Goal: Task Accomplishment & Management: Use online tool/utility

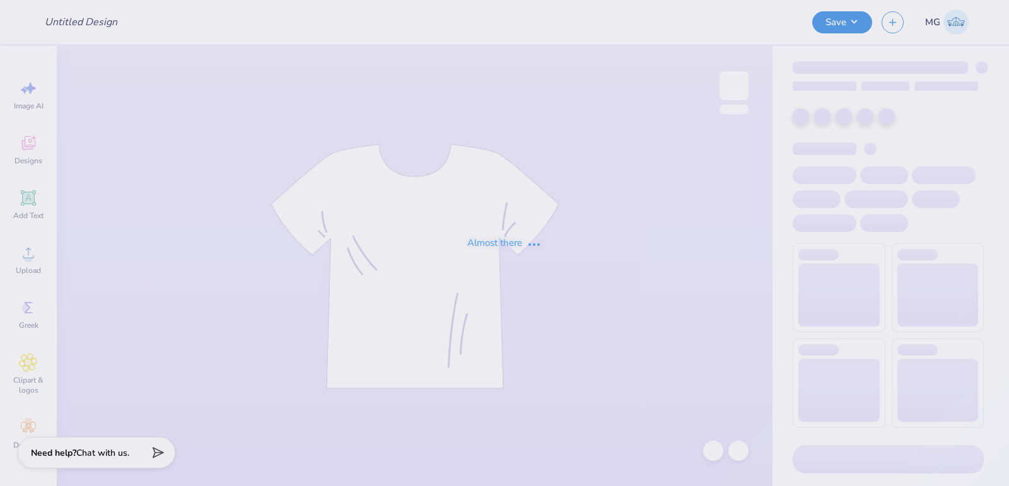
type input "TriSigma Retreat Sweatshirt"
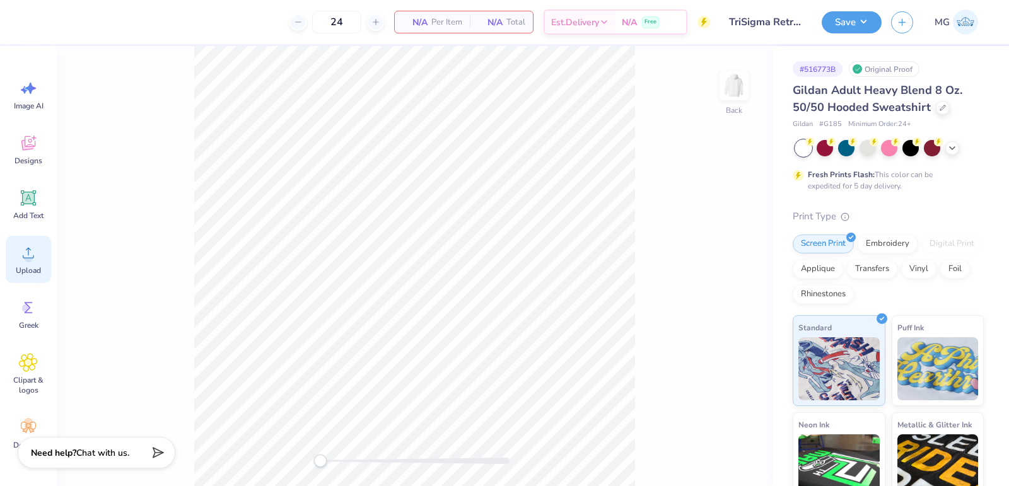
click at [35, 253] on icon at bounding box center [28, 252] width 19 height 19
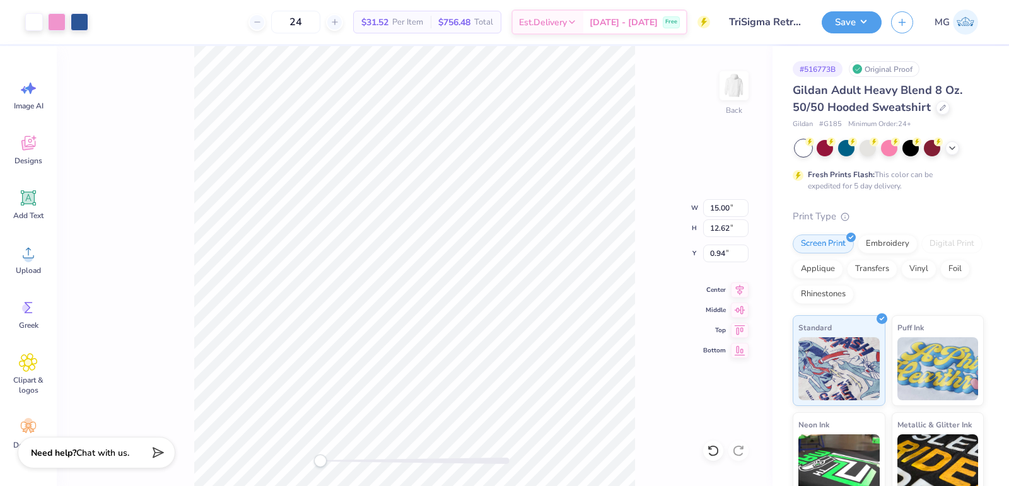
type input "8.25"
type input "6.94"
type input "6.62"
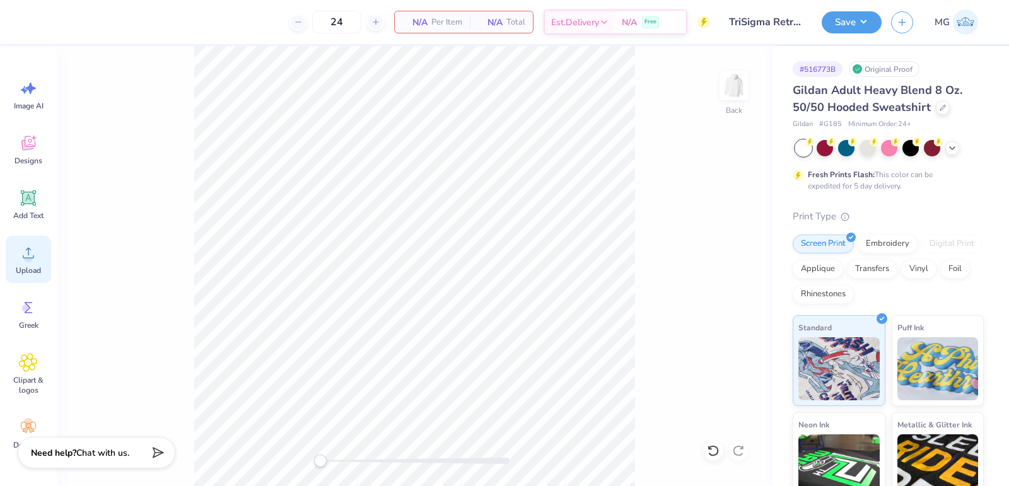
click at [29, 246] on icon at bounding box center [28, 252] width 19 height 19
click at [30, 266] on span "Upload" at bounding box center [28, 270] width 25 height 10
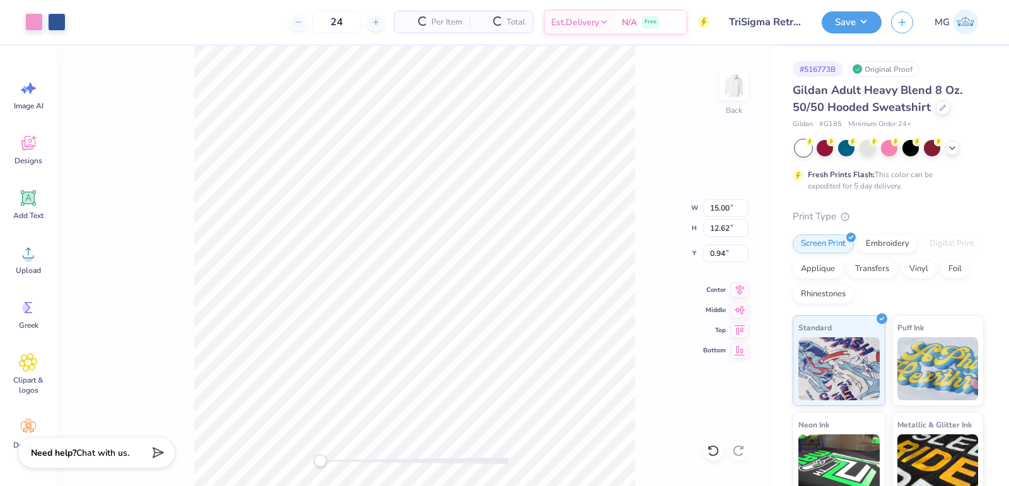
type input "6.27"
type input "5.28"
type input "8.28"
click at [724, 252] on input "3.56" at bounding box center [725, 254] width 45 height 18
type input "3.00"
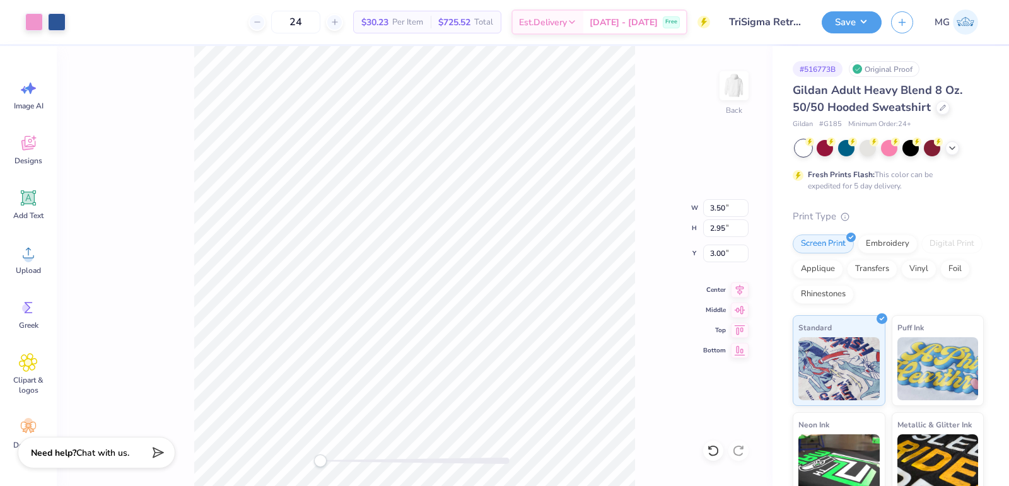
click at [659, 256] on div "Back W 3.50 3.50 " H 2.95 2.95 " Y 3.00 3.00 " Center Middle Top Bottom" at bounding box center [414, 266] width 715 height 440
click at [653, 199] on div "Back W 3.50 3.50 " H 2.95 2.95 " Y 3.00 3.00 " Center Middle Top Bottom" at bounding box center [414, 266] width 715 height 440
click at [739, 86] on img at bounding box center [734, 86] width 50 height 50
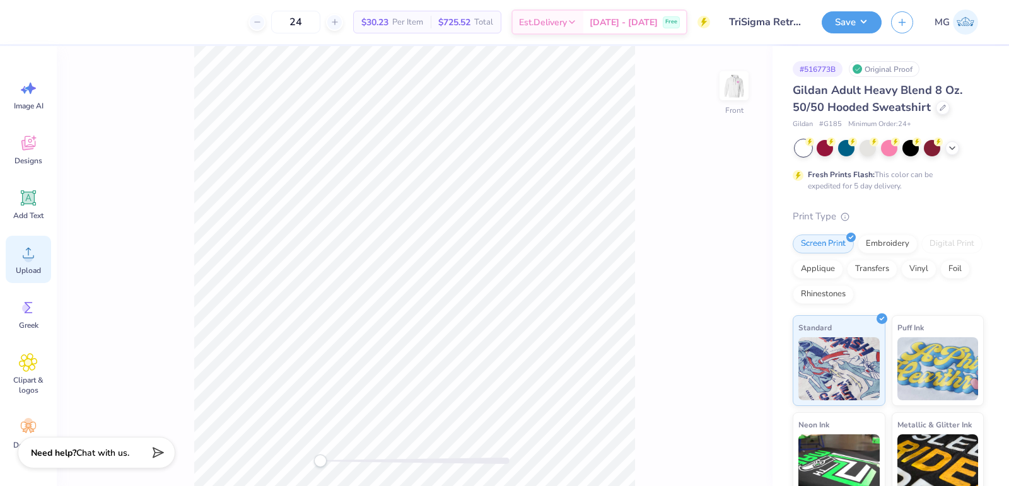
click at [34, 253] on icon at bounding box center [28, 252] width 19 height 19
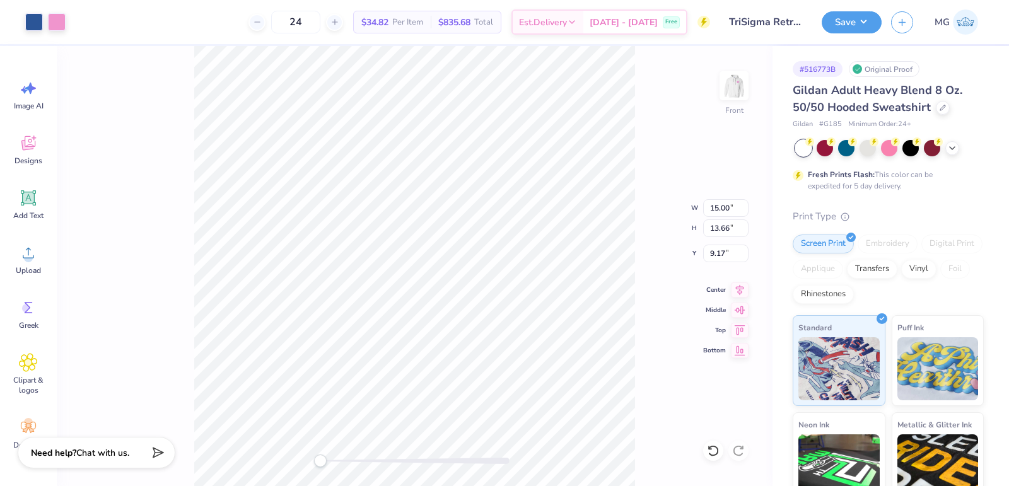
click at [632, 209] on div "Front W 15.00 15.00 " H 13.66 13.66 " Y 9.17 9.17 " Center Middle Top Bottom" at bounding box center [414, 266] width 715 height 440
click at [720, 208] on input "13.50" at bounding box center [725, 208] width 45 height 18
click at [718, 209] on input "13.50" at bounding box center [725, 208] width 45 height 18
click at [742, 292] on icon at bounding box center [740, 288] width 18 height 15
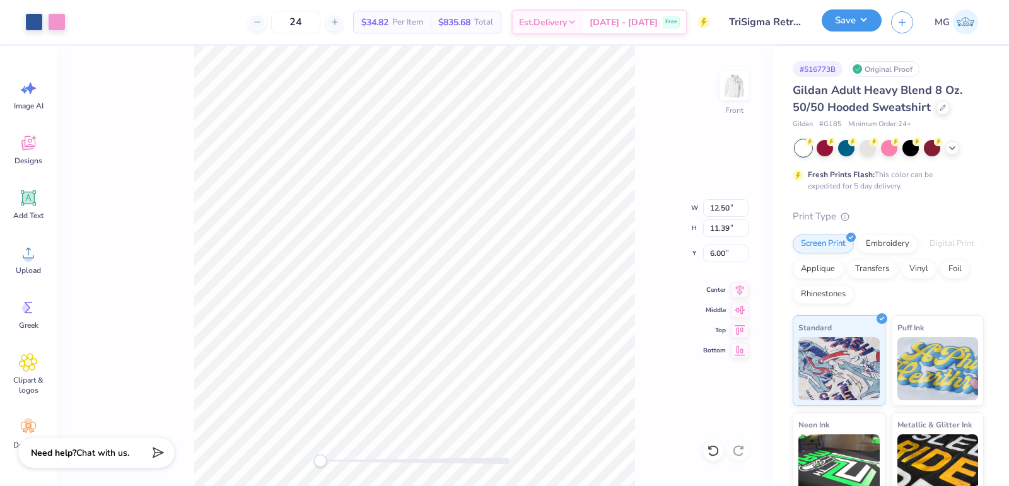
click at [860, 20] on button "Save" at bounding box center [851, 20] width 60 height 22
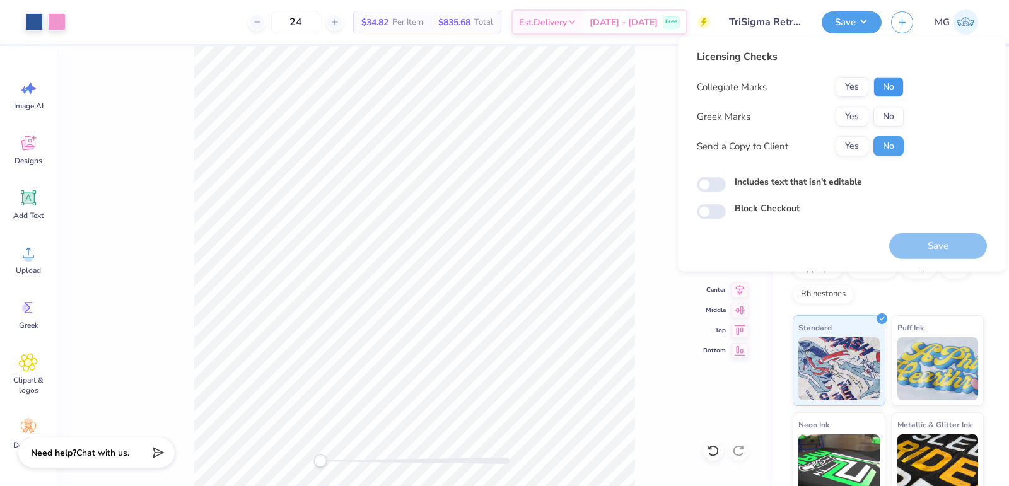
click at [893, 82] on button "No" at bounding box center [888, 87] width 30 height 20
click at [857, 112] on button "Yes" at bounding box center [851, 117] width 33 height 20
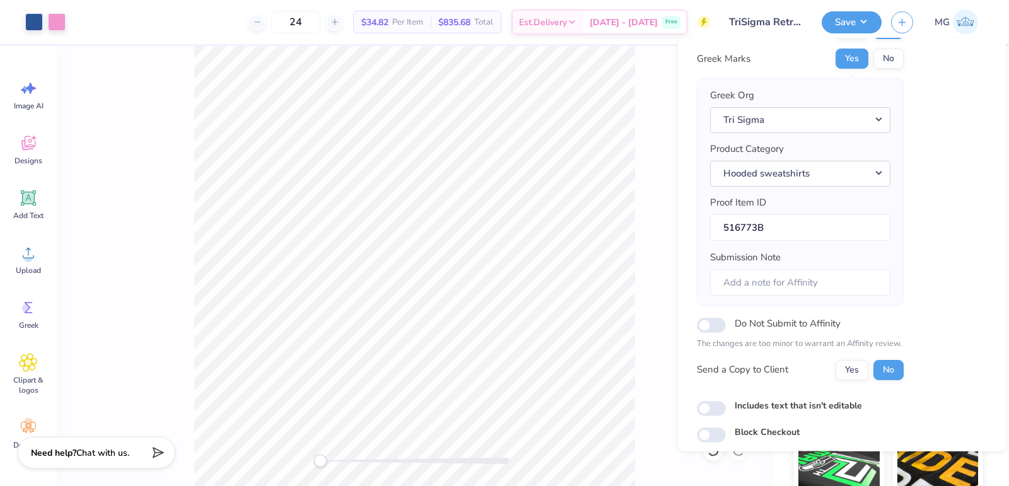
scroll to position [100, 0]
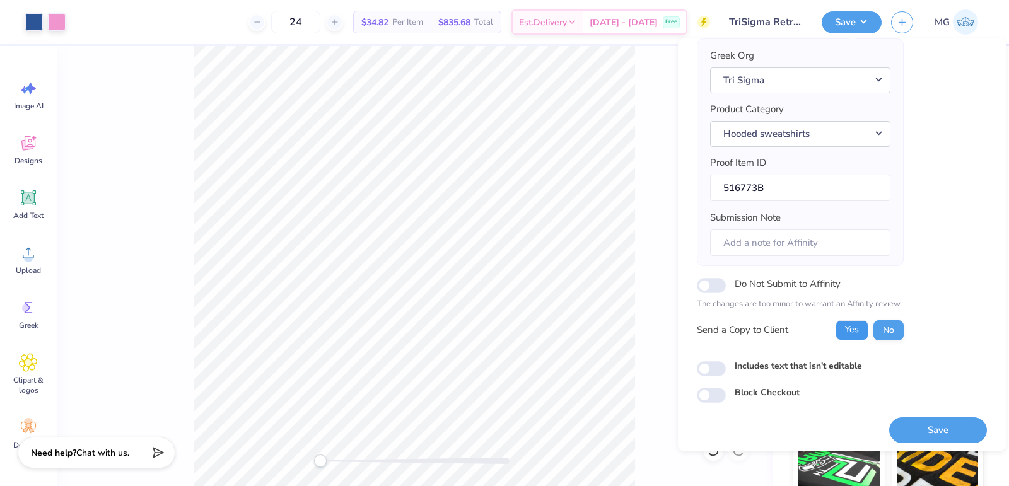
click at [849, 328] on button "Yes" at bounding box center [851, 330] width 33 height 20
click at [712, 365] on input "Includes text that isn't editable" at bounding box center [711, 368] width 29 height 15
checkbox input "true"
click at [917, 422] on button "Save" at bounding box center [938, 430] width 98 height 26
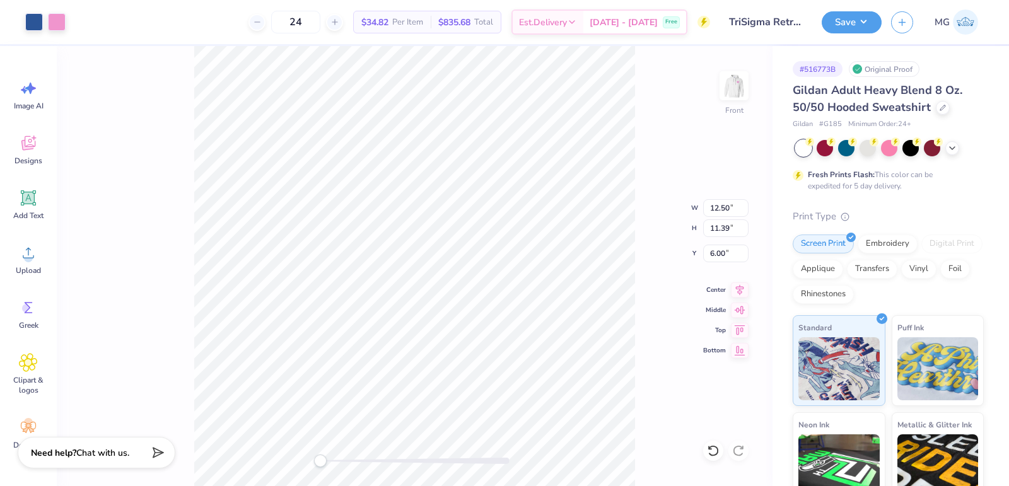
click at [639, 132] on div "Front W 12.50 12.50 " H 11.39 11.39 " Y 6.00 6.00 " Center Middle Top Bottom" at bounding box center [414, 266] width 715 height 440
